Goal: Task Accomplishment & Management: Complete application form

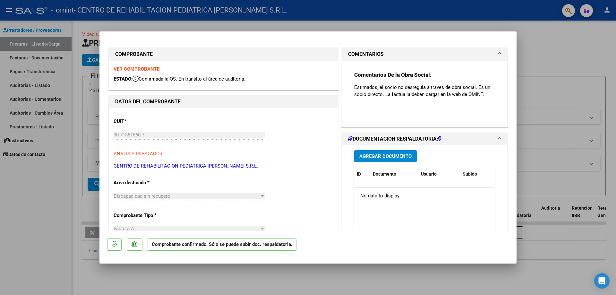
scroll to position [128, 0]
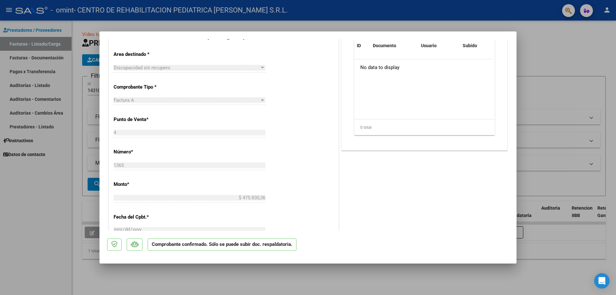
click at [533, 134] on div at bounding box center [308, 147] width 616 height 295
type input "$ 0,00"
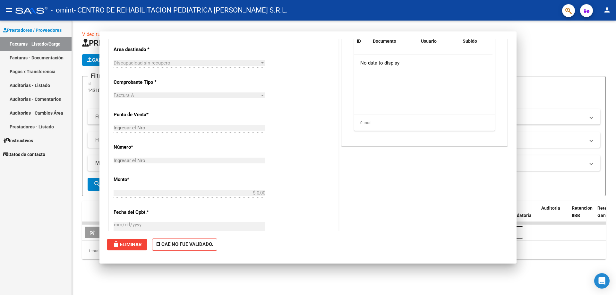
scroll to position [0, 0]
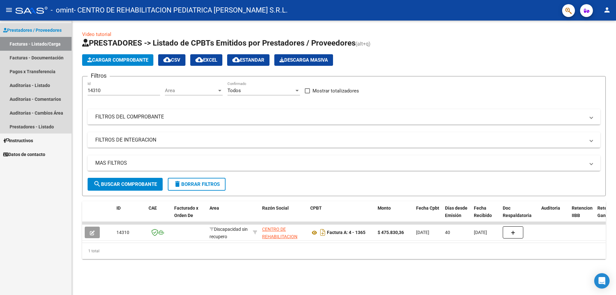
click at [49, 42] on link "Facturas - Listado/Carga" at bounding box center [35, 44] width 71 height 14
